Goal: Task Accomplishment & Management: Complete application form

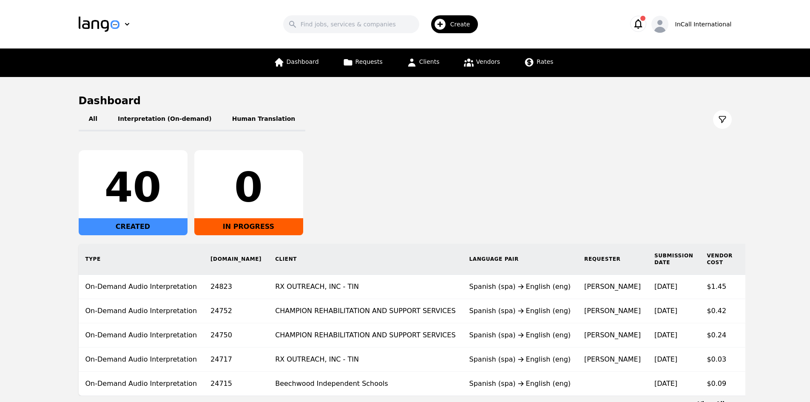
click at [454, 23] on div "Create" at bounding box center [454, 24] width 47 height 18
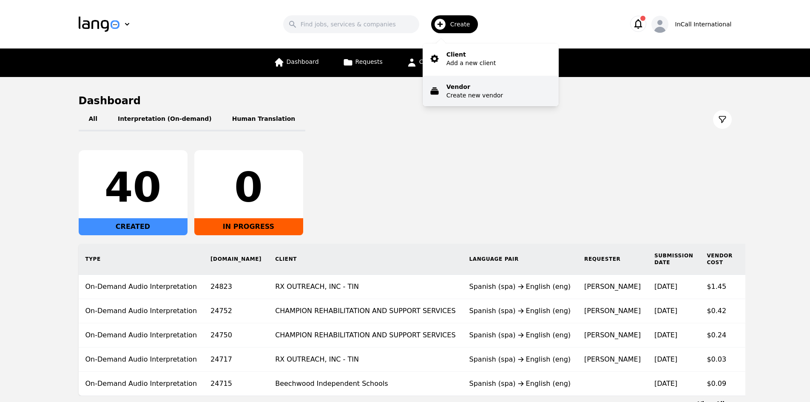
click at [467, 92] on p "Create new vendor" at bounding box center [474, 95] width 57 height 9
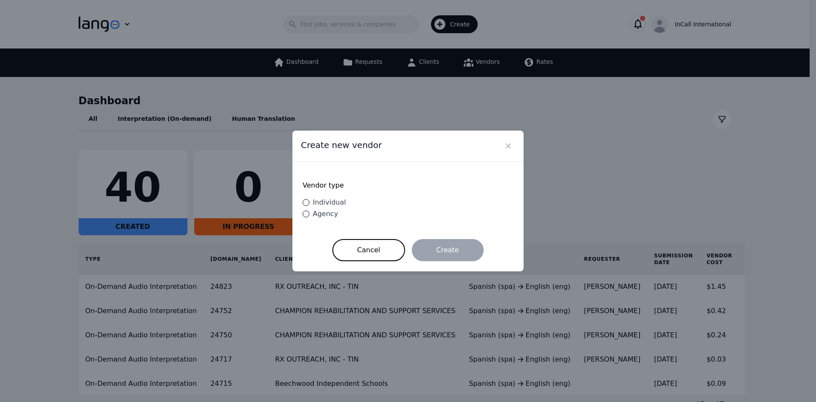
click at [319, 202] on span "Individual" at bounding box center [329, 202] width 33 height 8
click at [310, 202] on input "Individual" at bounding box center [306, 202] width 7 height 7
radio input "true"
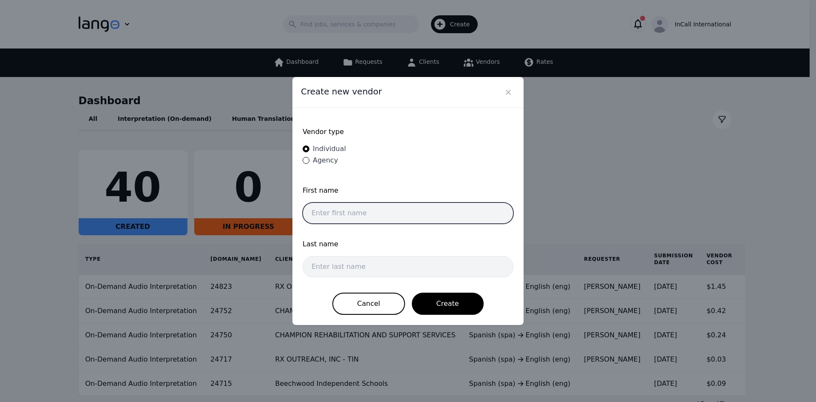
click at [350, 212] on input "text" at bounding box center [408, 212] width 211 height 21
type input "U"
type input "[PERSON_NAME]"
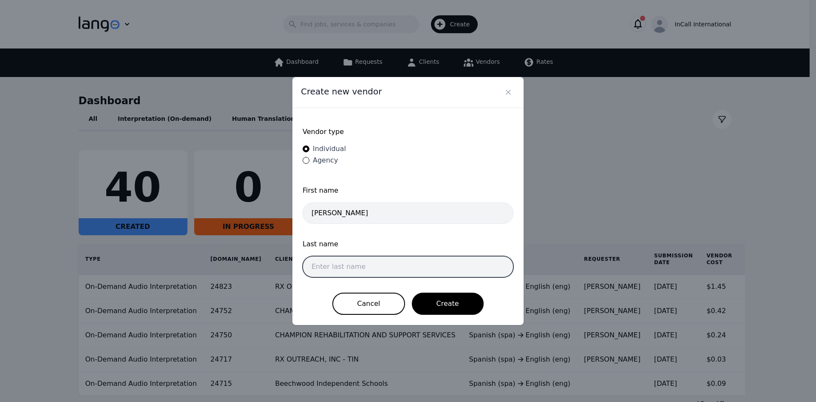
click at [347, 266] on input "text" at bounding box center [408, 266] width 211 height 21
paste input "[EMAIL_ADDRESS][DOMAIN_NAME]"
type input "[EMAIL_ADDRESS][DOMAIN_NAME]"
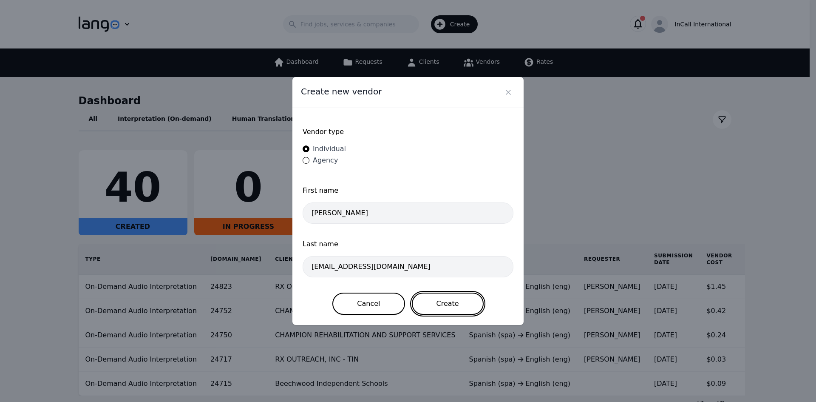
click at [457, 300] on button "Create" at bounding box center [448, 304] width 72 height 22
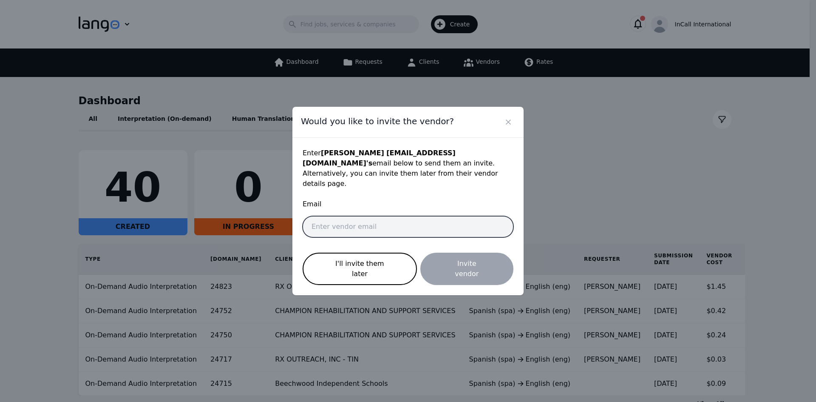
click at [337, 231] on input "email" at bounding box center [408, 226] width 211 height 21
paste input "[EMAIL_ADDRESS][DOMAIN_NAME]"
type input "[EMAIL_ADDRESS][DOMAIN_NAME]"
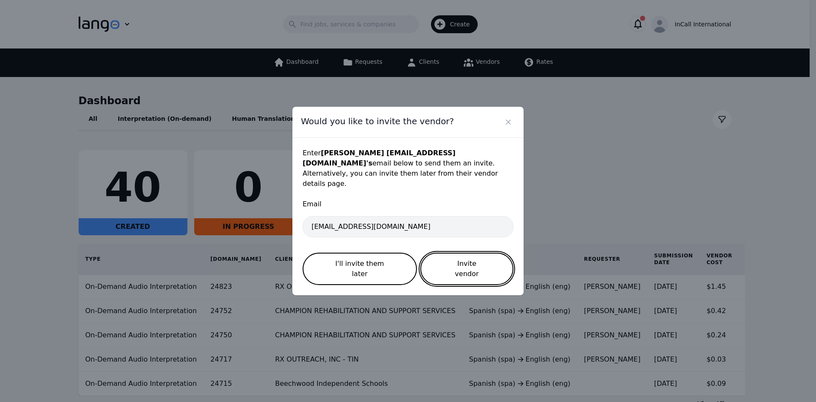
click at [456, 265] on button "Invite vendor" at bounding box center [467, 269] width 93 height 32
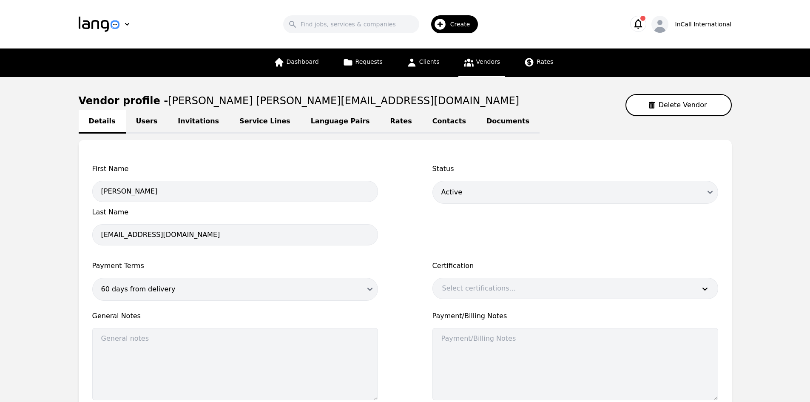
click at [735, 225] on main "Vendor profile - [PERSON_NAME] [PERSON_NAME][EMAIL_ADDRESS][DOMAIN_NAME] Delete…" at bounding box center [405, 274] width 810 height 395
click at [707, 237] on div "Status Active Disabled Draft" at bounding box center [575, 207] width 286 height 87
click at [762, 214] on main "Vendor profile - [PERSON_NAME] [PERSON_NAME][EMAIL_ADDRESS][DOMAIN_NAME] Delete…" at bounding box center [405, 274] width 810 height 395
click at [644, 26] on icon "button" at bounding box center [638, 24] width 12 height 12
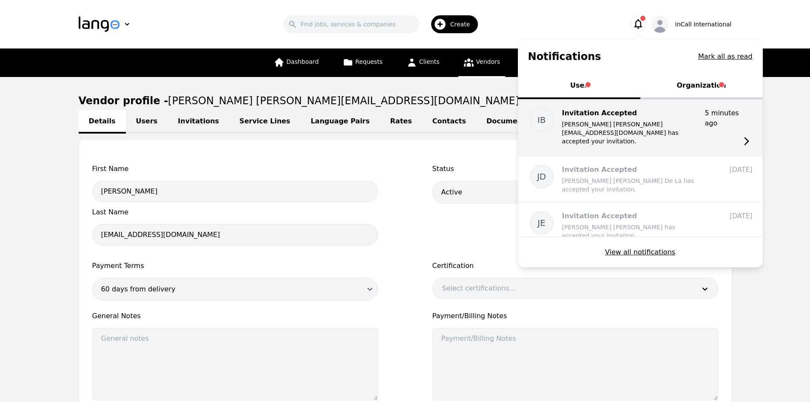
click at [634, 132] on p "[PERSON_NAME] [PERSON_NAME][EMAIL_ADDRESS][DOMAIN_NAME] has accepted your invit…" at bounding box center [630, 133] width 136 height 26
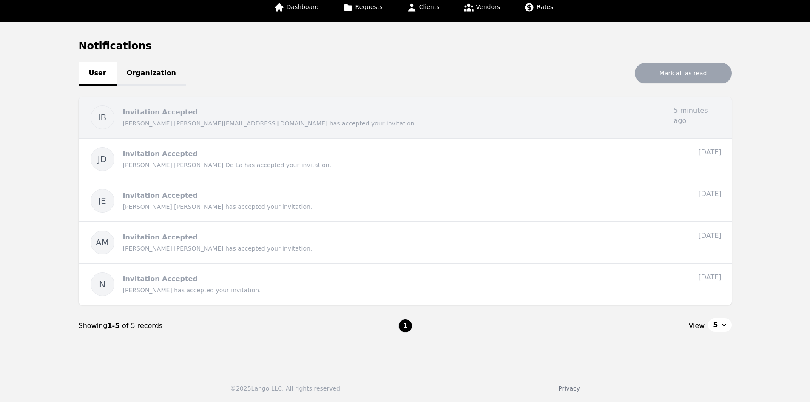
scroll to position [55, 0]
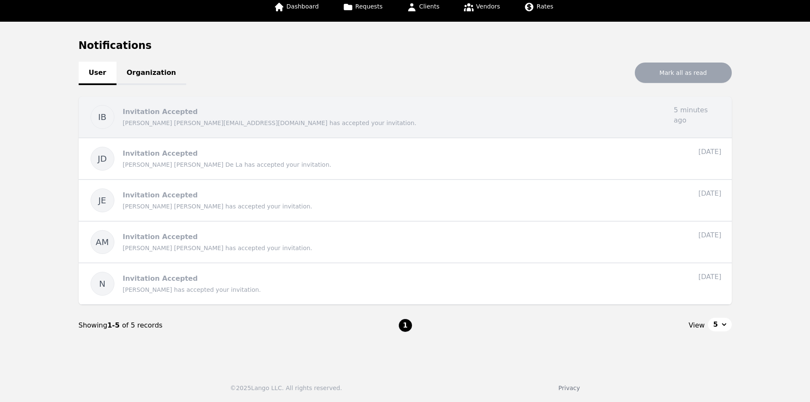
click at [392, 119] on p "[PERSON_NAME] [PERSON_NAME][EMAIL_ADDRESS][DOMAIN_NAME] has accepted your invit…" at bounding box center [395, 123] width 544 height 9
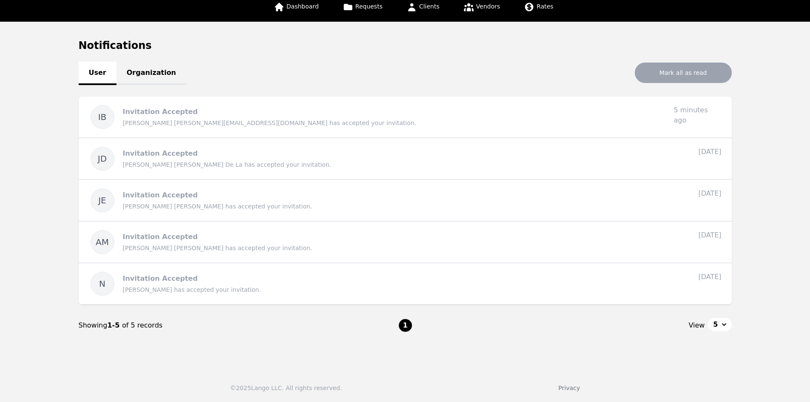
click at [150, 74] on link "Organization" at bounding box center [152, 73] width 70 height 23
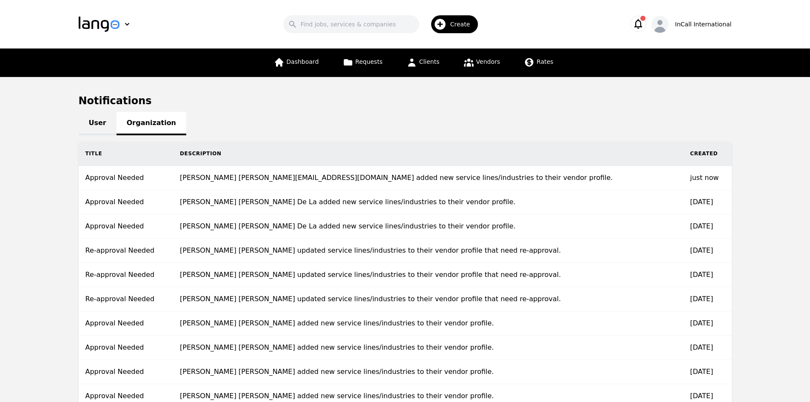
click at [388, 178] on td "[PERSON_NAME] [PERSON_NAME][EMAIL_ADDRESS][DOMAIN_NAME] added new service lines…" at bounding box center [428, 178] width 510 height 24
click at [91, 118] on link "User" at bounding box center [98, 123] width 38 height 23
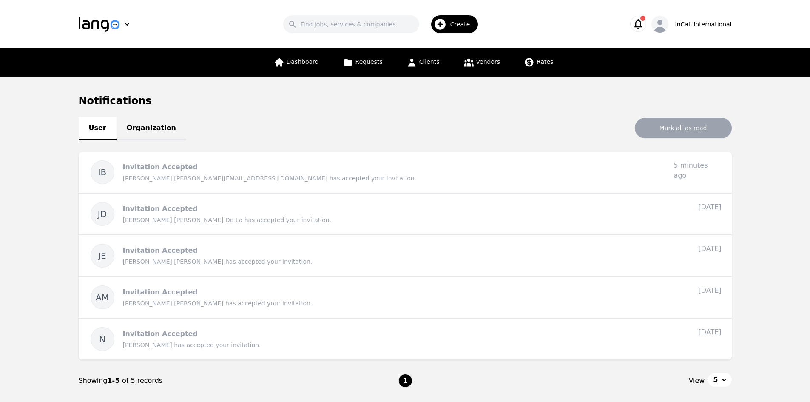
click at [642, 27] on icon "button" at bounding box center [638, 24] width 8 height 10
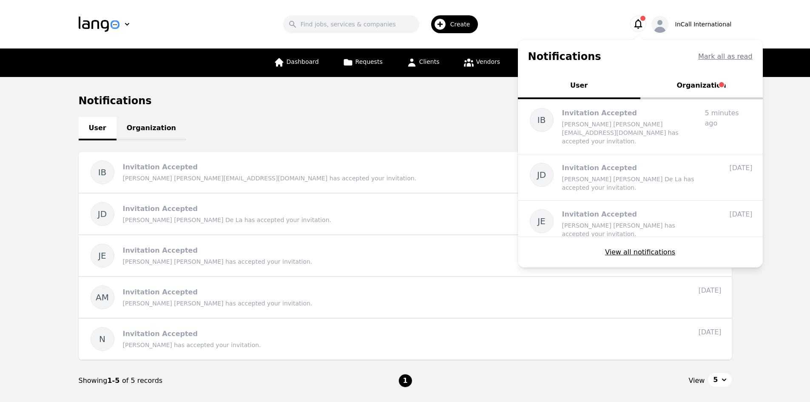
click at [704, 83] on button "Organization" at bounding box center [701, 87] width 122 height 26
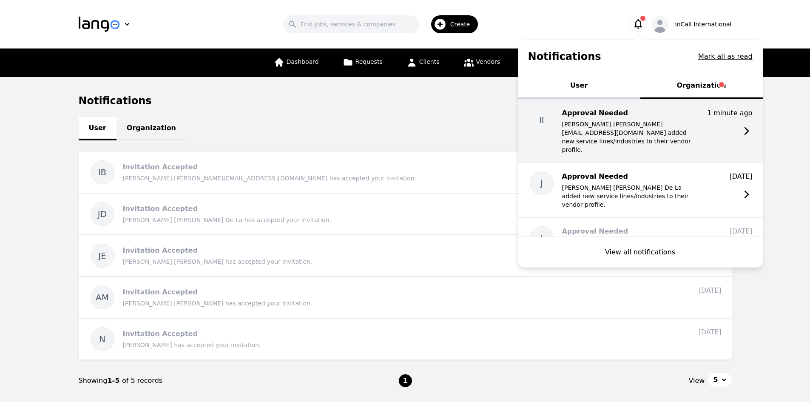
click at [618, 130] on p "[PERSON_NAME] [PERSON_NAME][EMAIL_ADDRESS][DOMAIN_NAME] added new service lines…" at bounding box center [630, 137] width 136 height 34
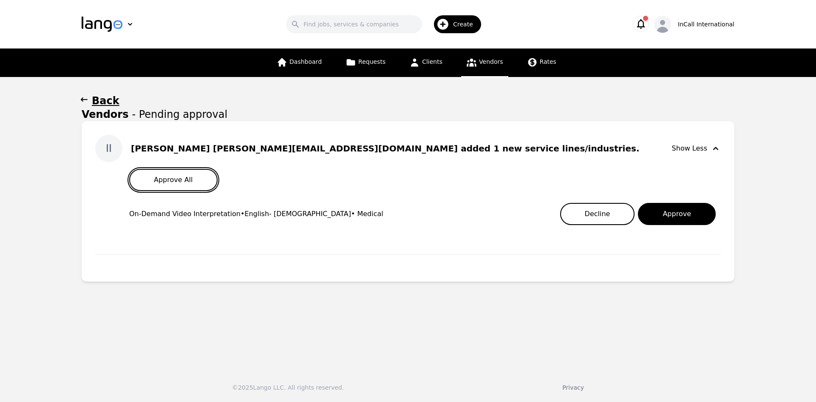
click at [161, 181] on button "Approve All" at bounding box center [173, 180] width 88 height 22
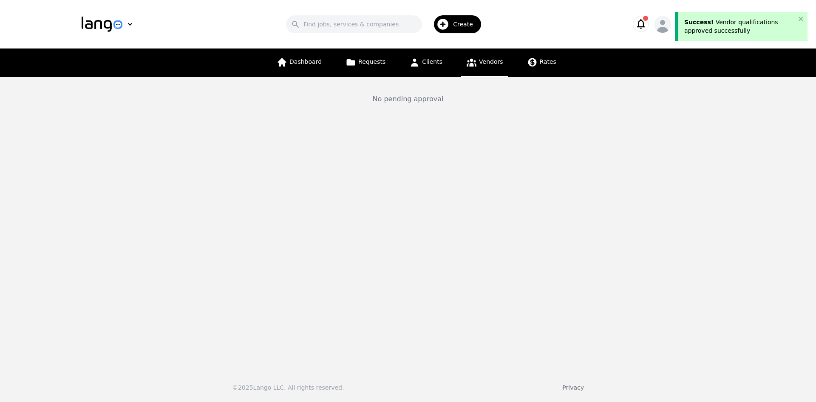
click at [706, 228] on main "No pending approval" at bounding box center [408, 220] width 816 height 286
click at [802, 18] on icon "close" at bounding box center [802, 18] width 6 height 7
click at [645, 25] on icon "button" at bounding box center [641, 24] width 8 height 10
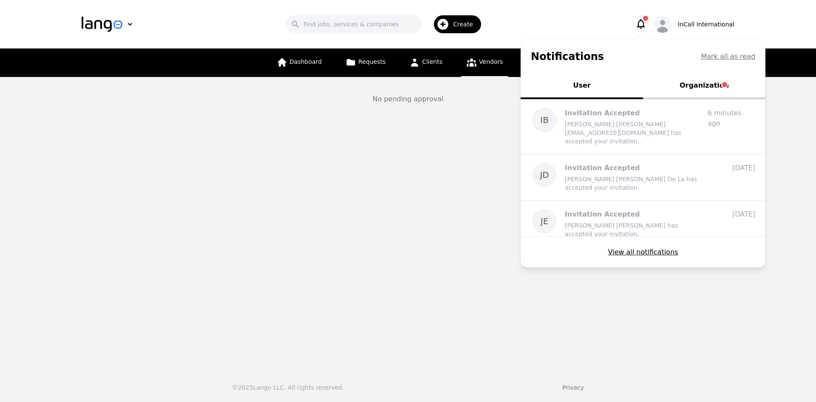
click at [705, 85] on button "Organization" at bounding box center [704, 87] width 122 height 26
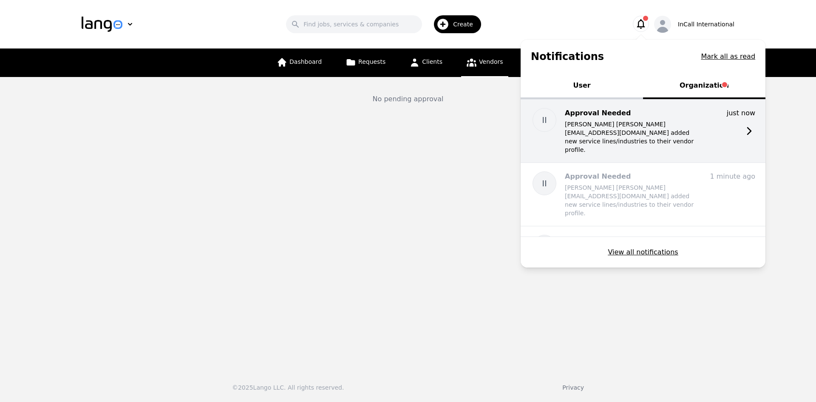
click at [683, 119] on div "Approval Needed [PERSON_NAME] [PERSON_NAME][EMAIL_ADDRESS][DOMAIN_NAME] added n…" at bounding box center [633, 131] width 136 height 46
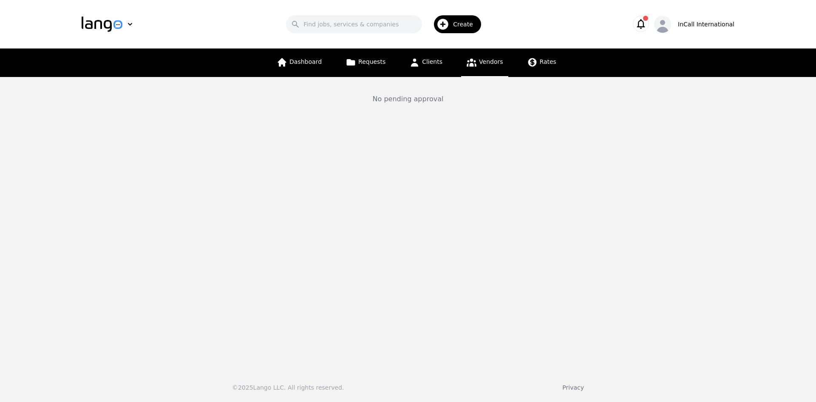
click at [647, 22] on icon "button" at bounding box center [641, 24] width 12 height 12
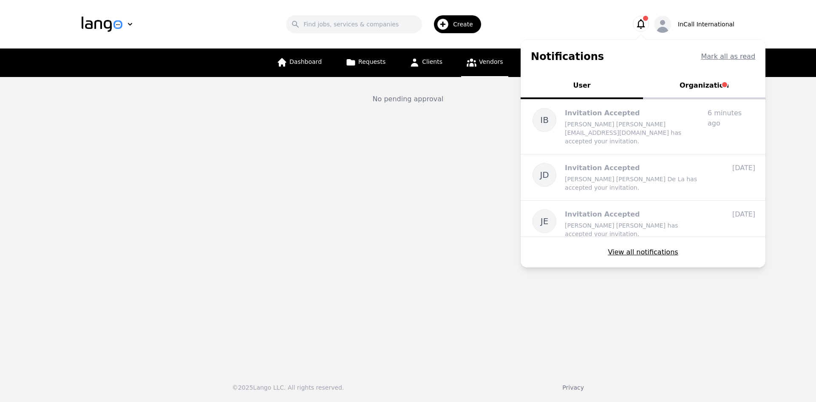
click at [700, 83] on button "Organization" at bounding box center [704, 87] width 122 height 26
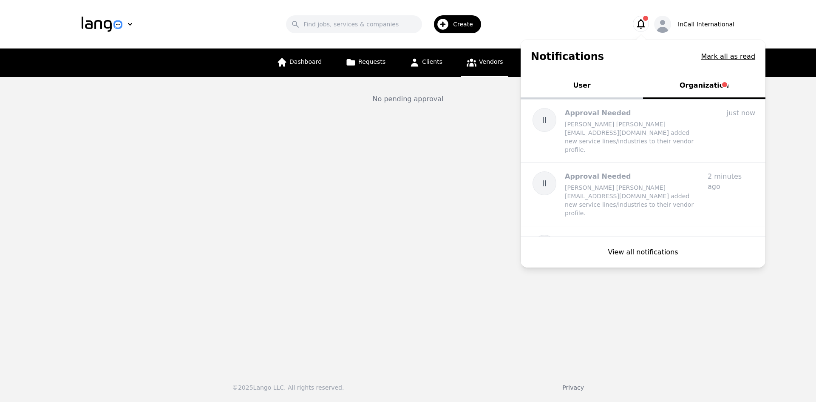
click at [594, 91] on button "User" at bounding box center [582, 87] width 122 height 26
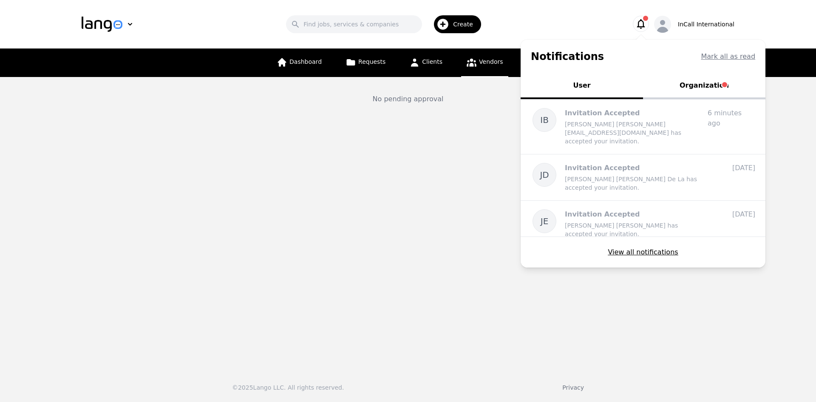
click at [704, 82] on button "Organization" at bounding box center [704, 87] width 122 height 26
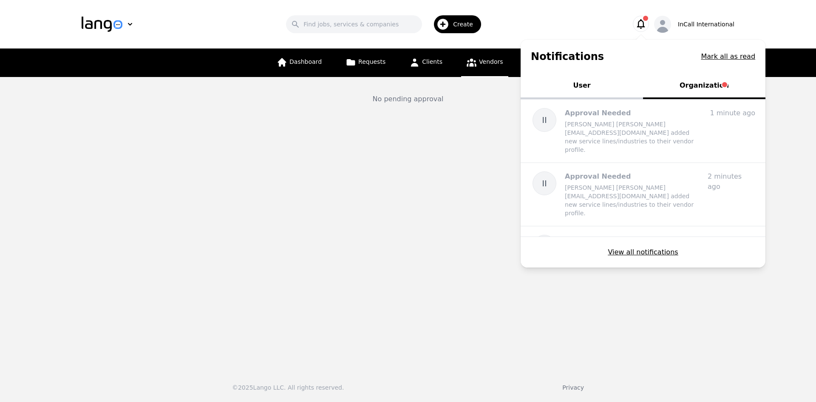
click at [392, 180] on main "No pending approval" at bounding box center [408, 220] width 816 height 286
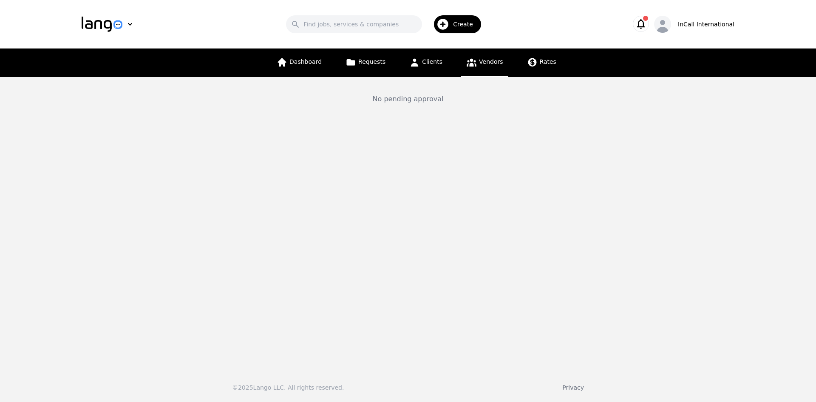
click at [645, 27] on icon "button" at bounding box center [641, 24] width 8 height 10
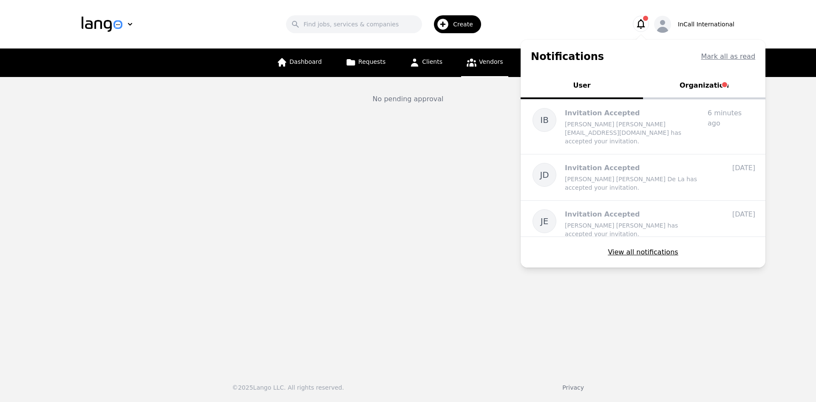
click at [708, 279] on main "No pending approval" at bounding box center [408, 220] width 816 height 286
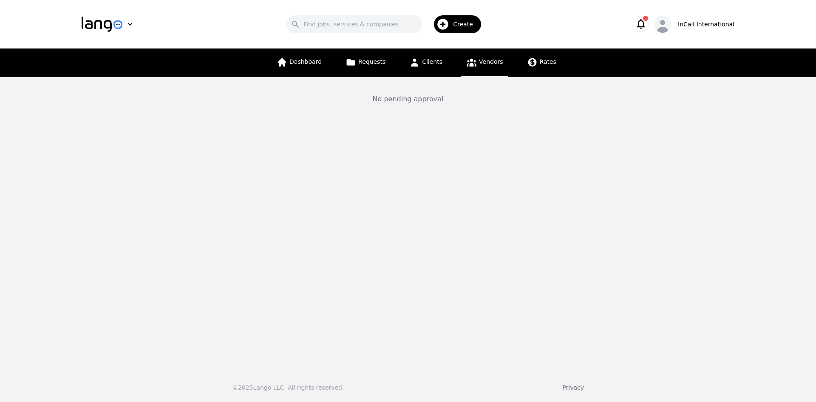
click at [647, 26] on icon "button" at bounding box center [641, 24] width 12 height 12
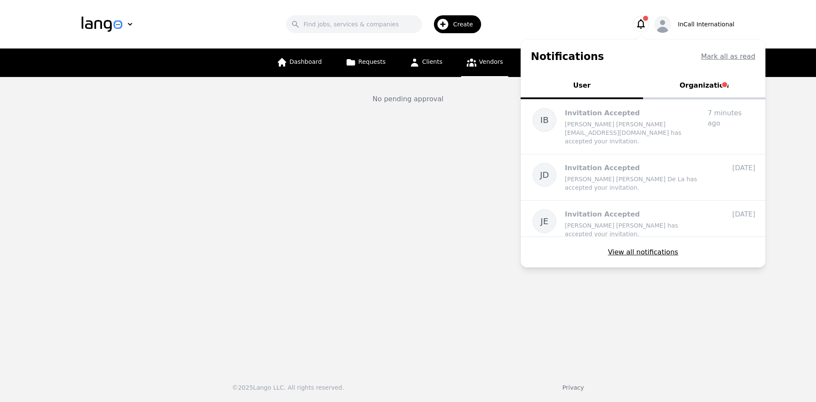
click at [702, 84] on button "Organization" at bounding box center [704, 87] width 122 height 26
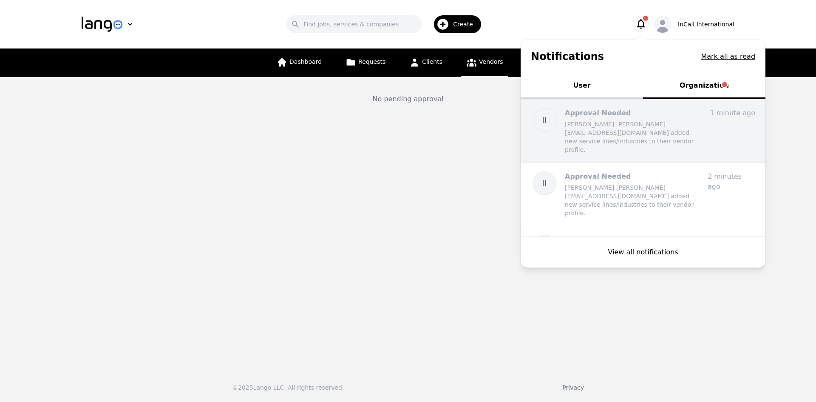
click at [622, 133] on p "[PERSON_NAME] [PERSON_NAME][EMAIL_ADDRESS][DOMAIN_NAME] added new service lines…" at bounding box center [633, 137] width 136 height 34
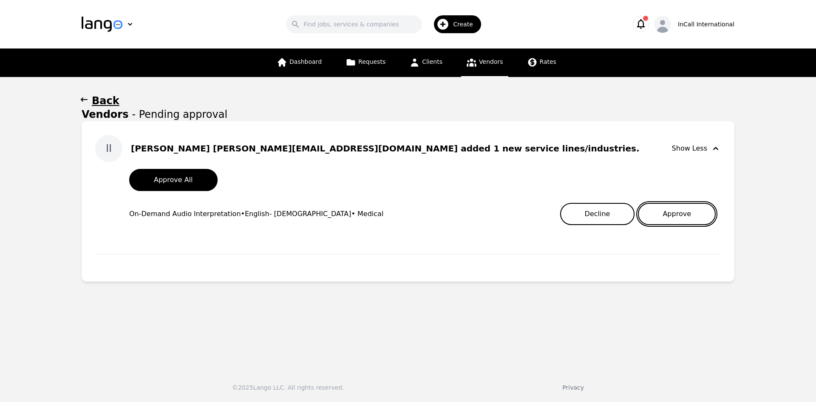
click at [681, 209] on button "Approve" at bounding box center [677, 214] width 78 height 22
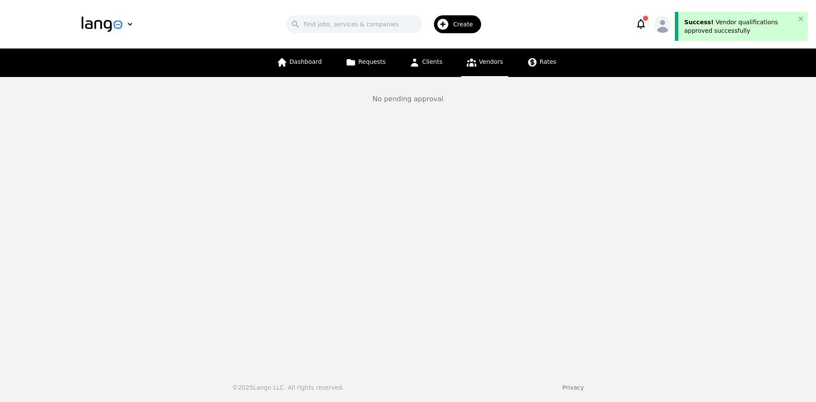
click at [37, 197] on main "No pending approval" at bounding box center [408, 220] width 816 height 286
